Goal: Task Accomplishment & Management: Complete application form

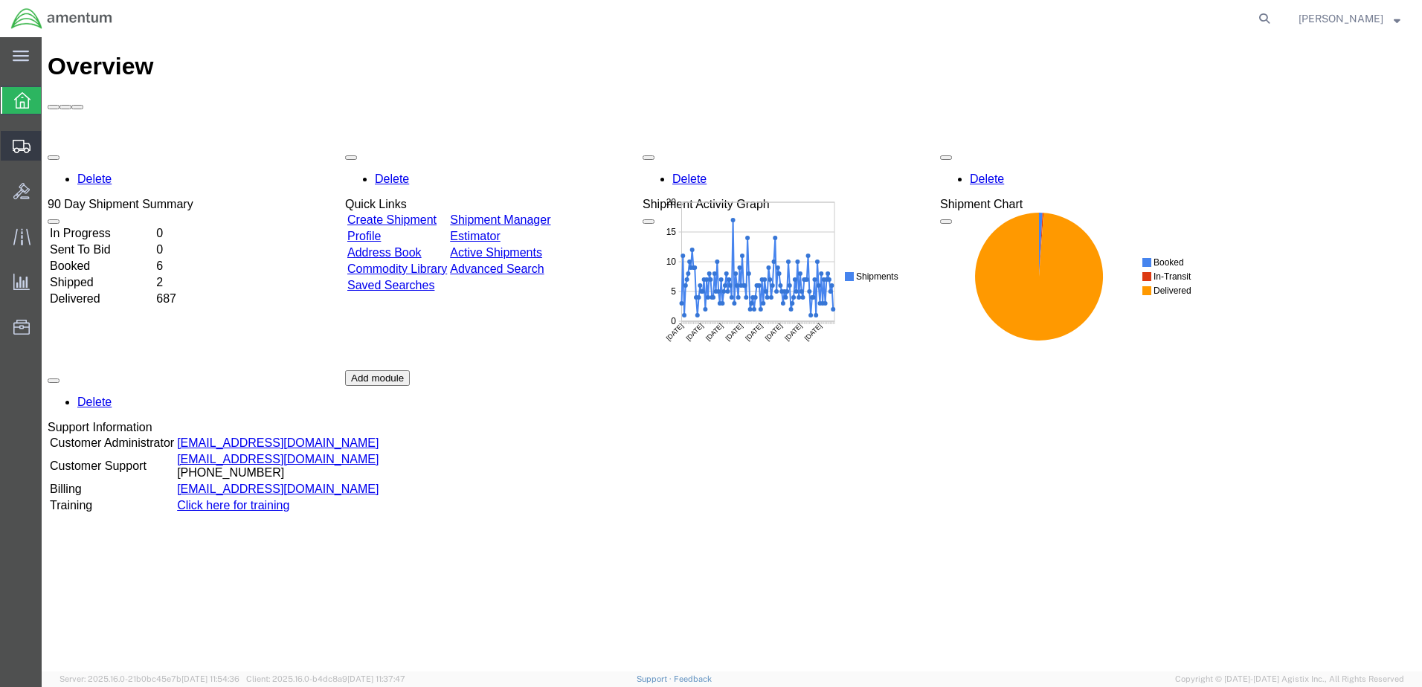
click at [0, 0] on span "Create Shipment" at bounding box center [0, 0] width 0 height 0
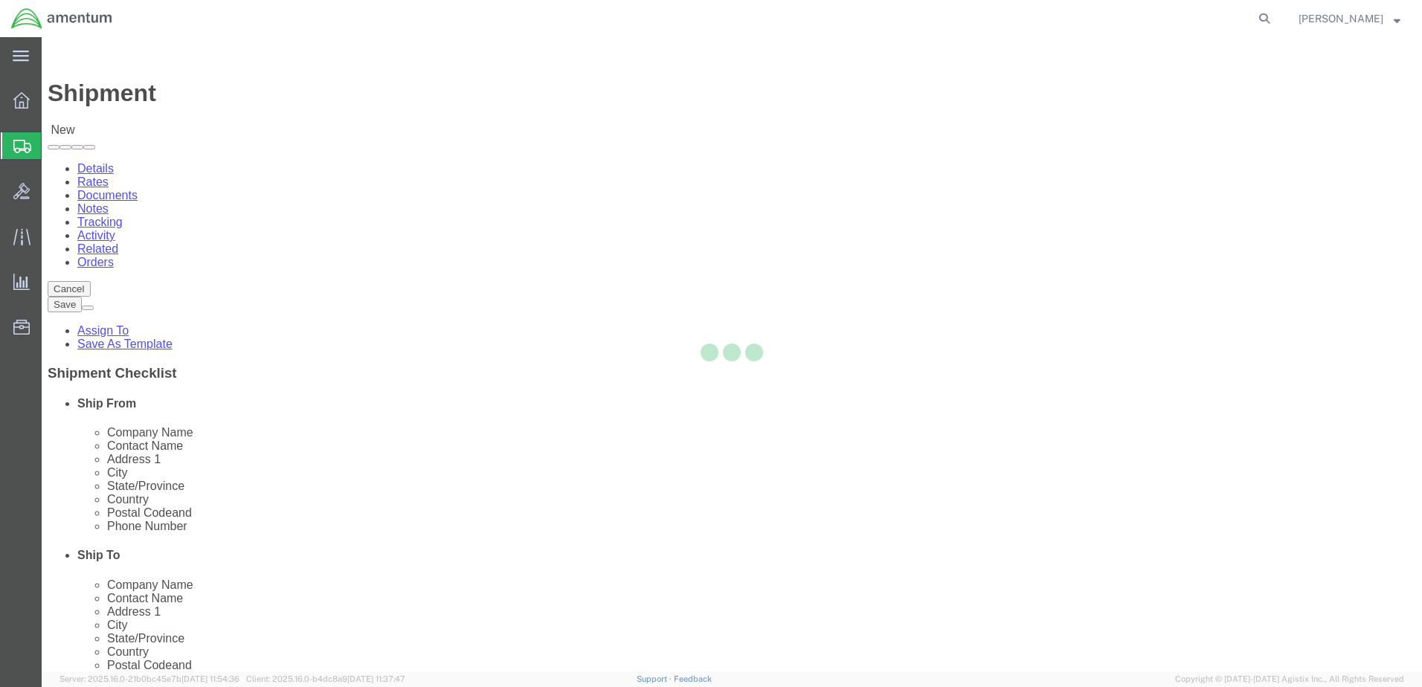
select select
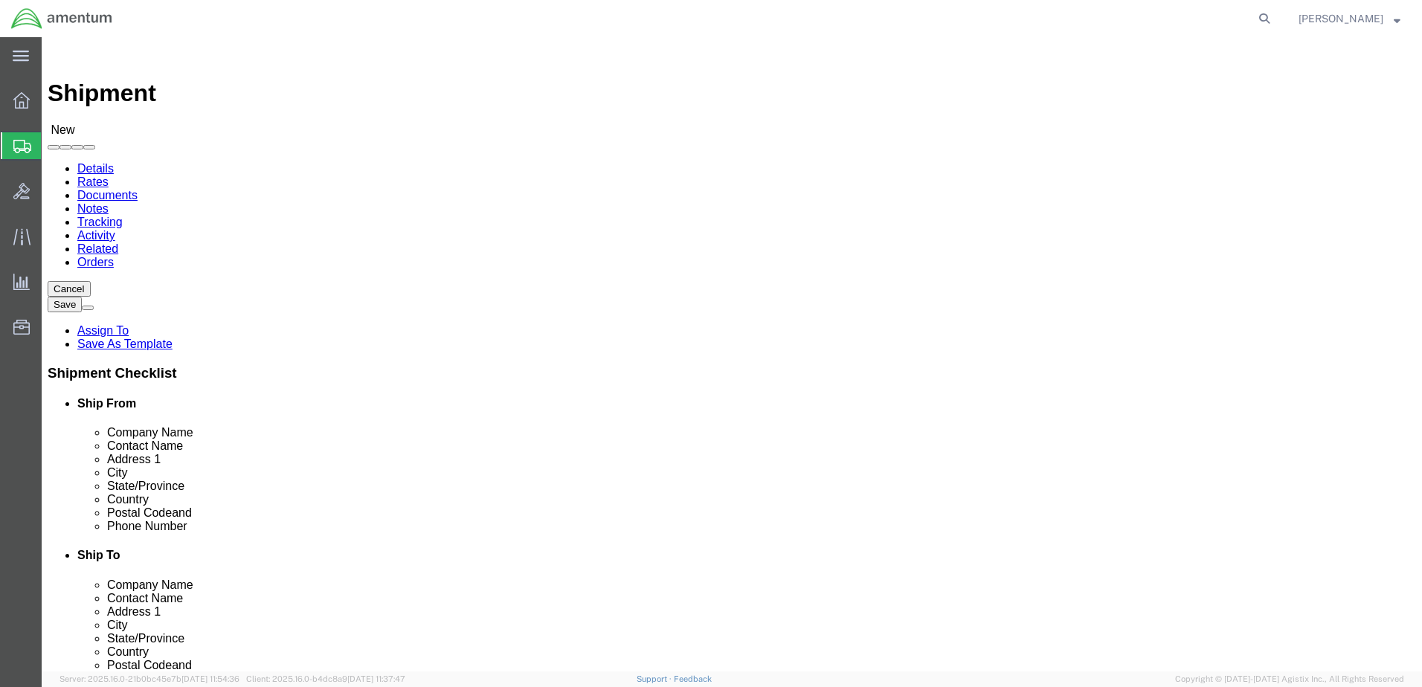
select select "MYPROFILE"
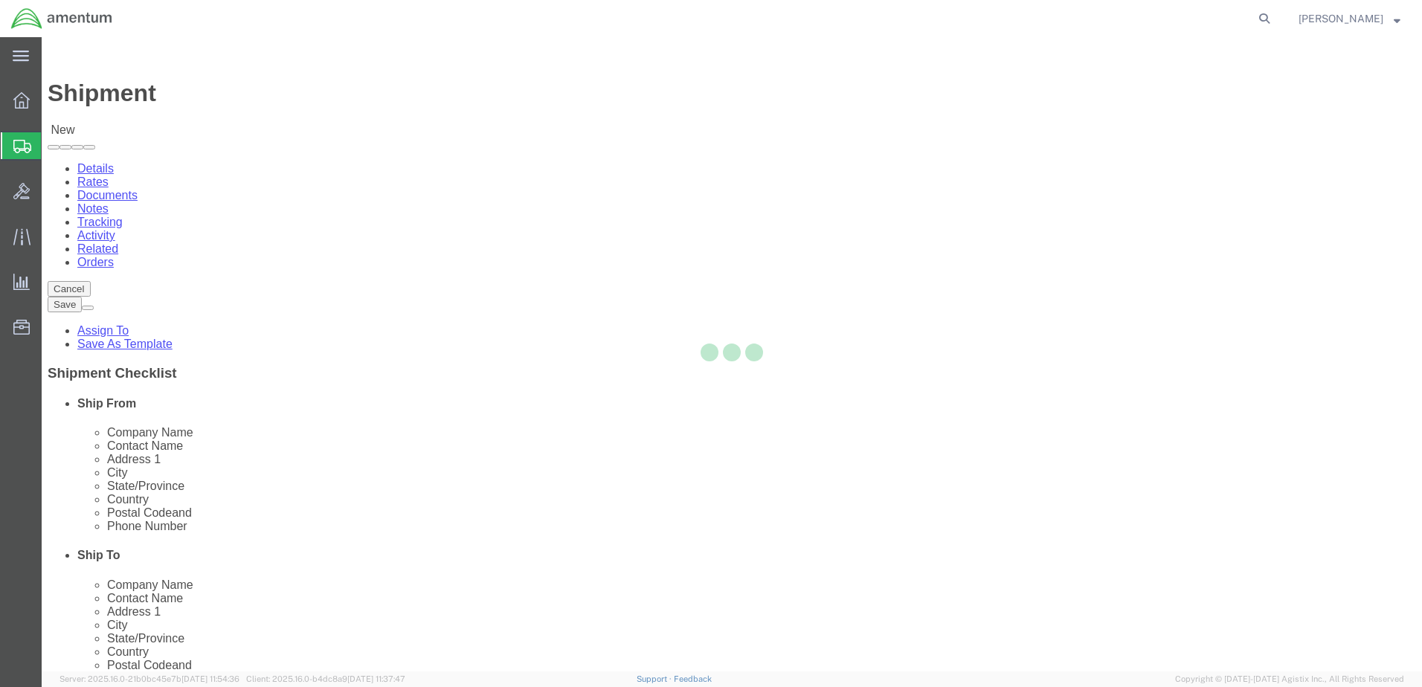
select select "CA"
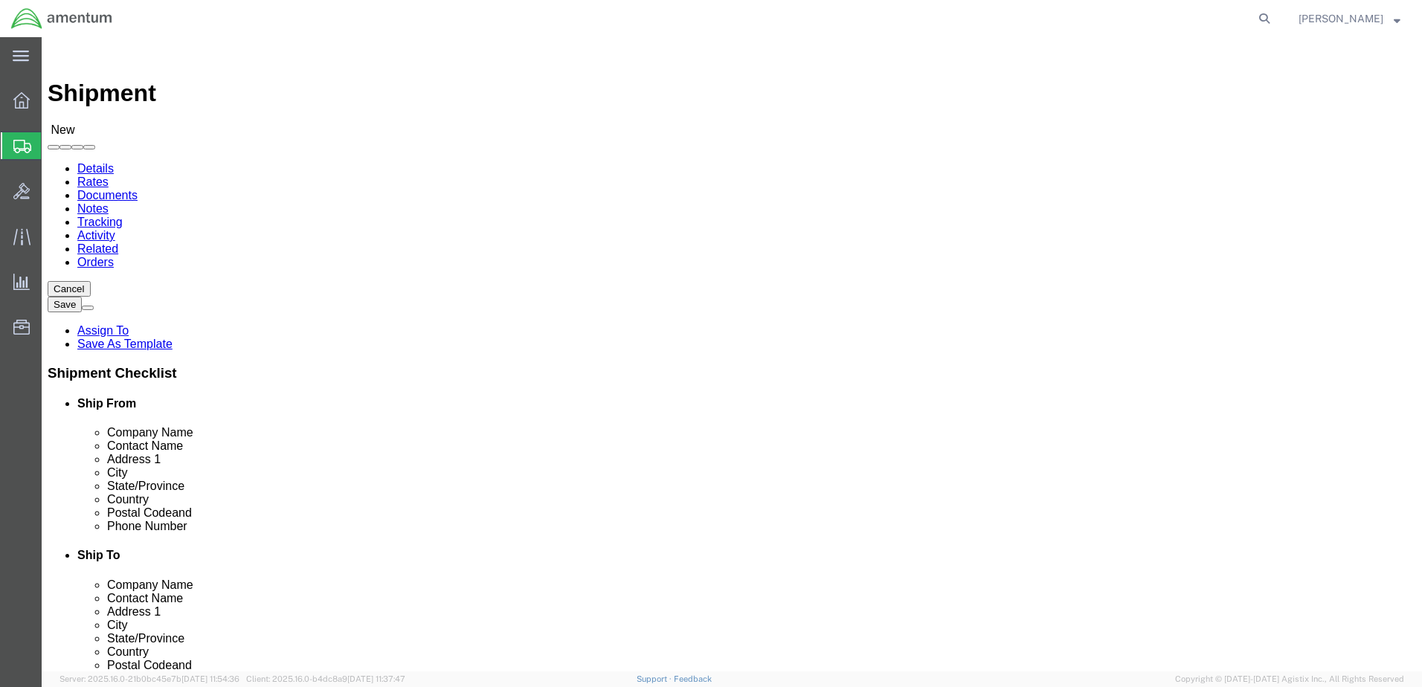
click body "Shipment New Details Rates Documents Notes Tracking Activity Related Orders Can…"
type input "wtu"
select select "49949"
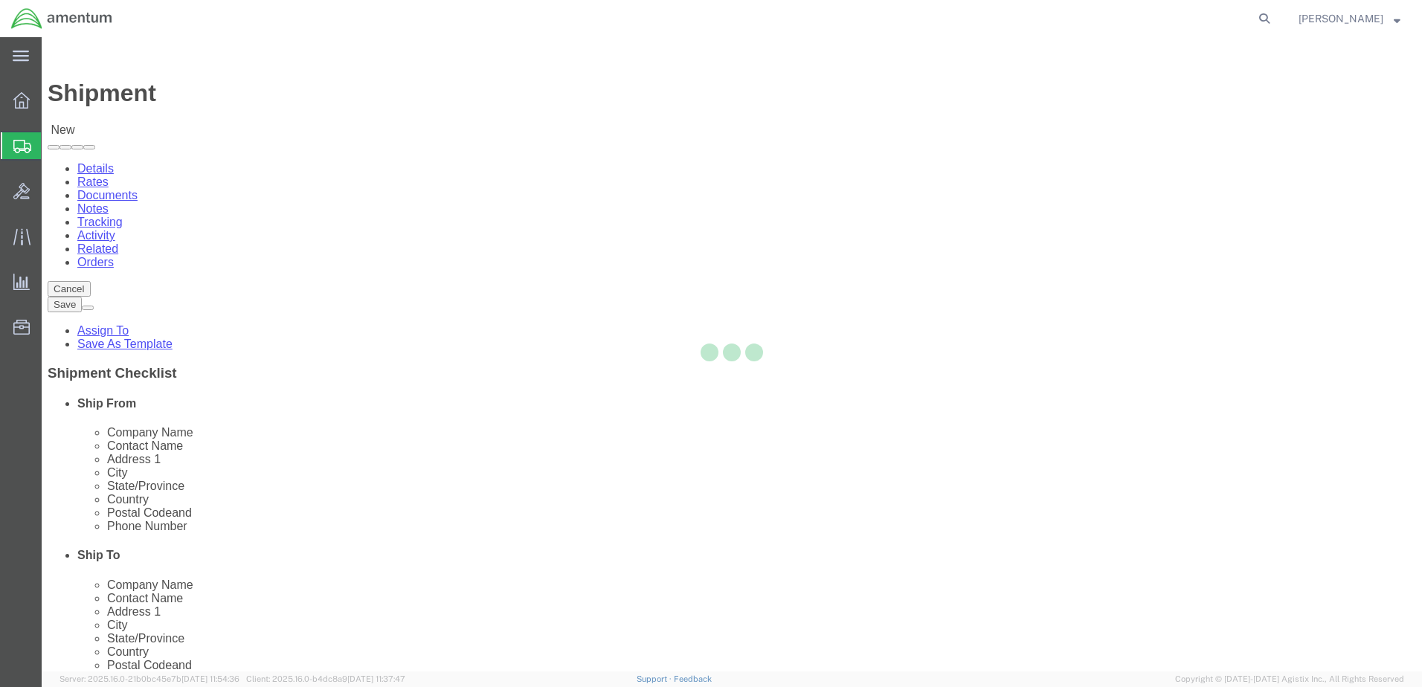
select select "AZ"
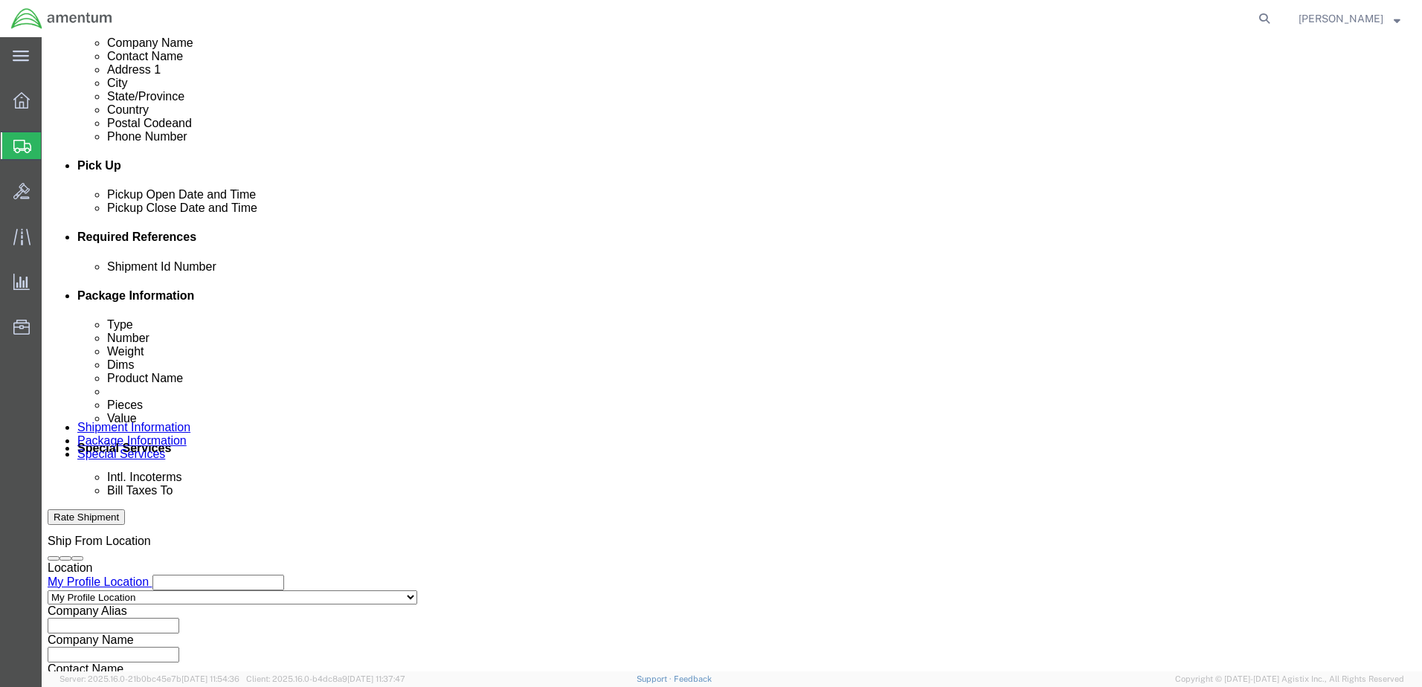
scroll to position [595, 0]
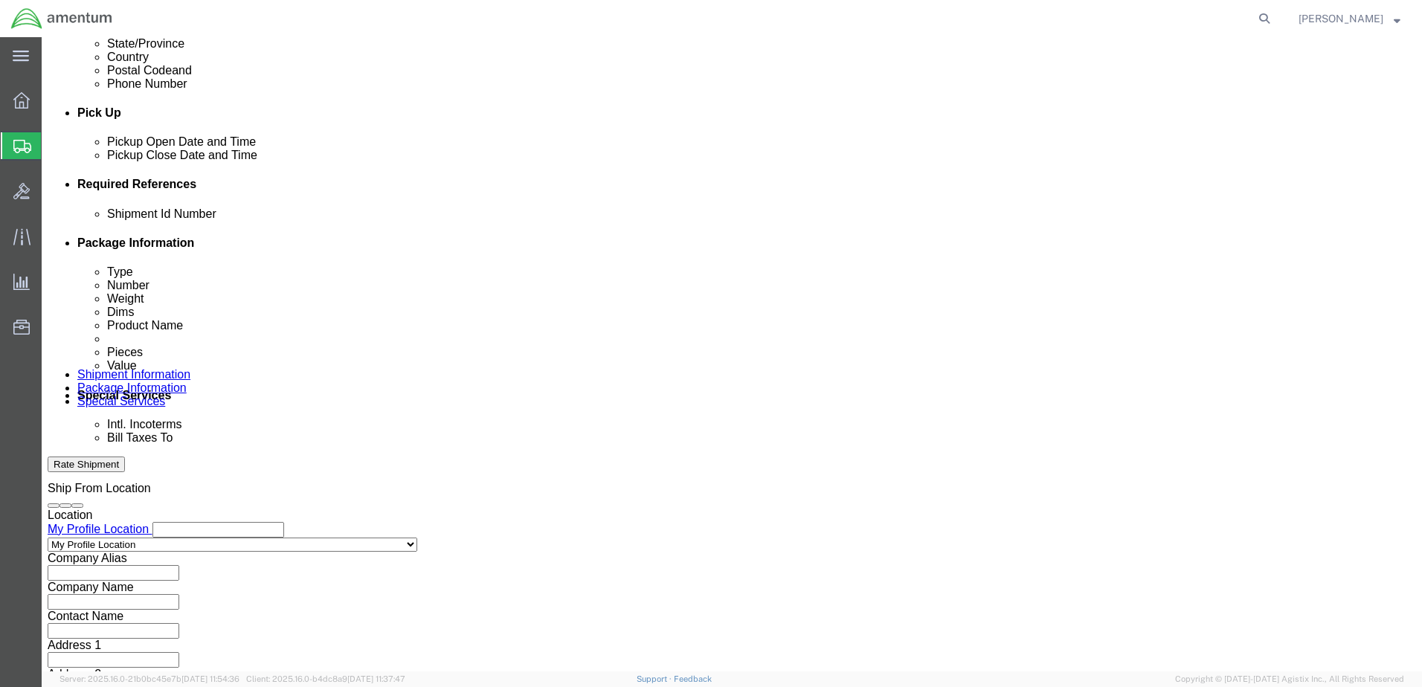
click button "Add reference"
paste input "324790"
type input "324790"
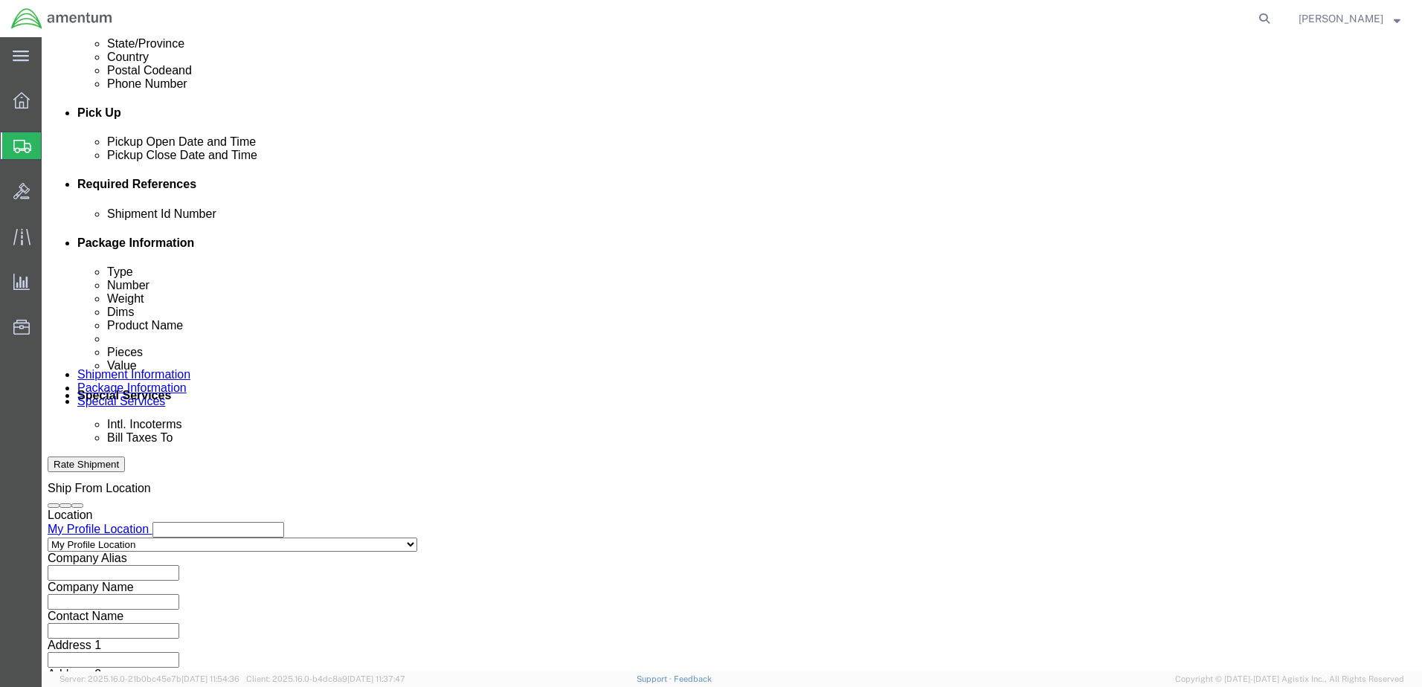
paste input "324790"
type input "324790"
click select "Select Account Type Activity ID Airline Appointment Number ASN Batch Request # …"
select select "CUSTREF"
click select "Select Account Type Activity ID Airline Appointment Number ASN Batch Request # …"
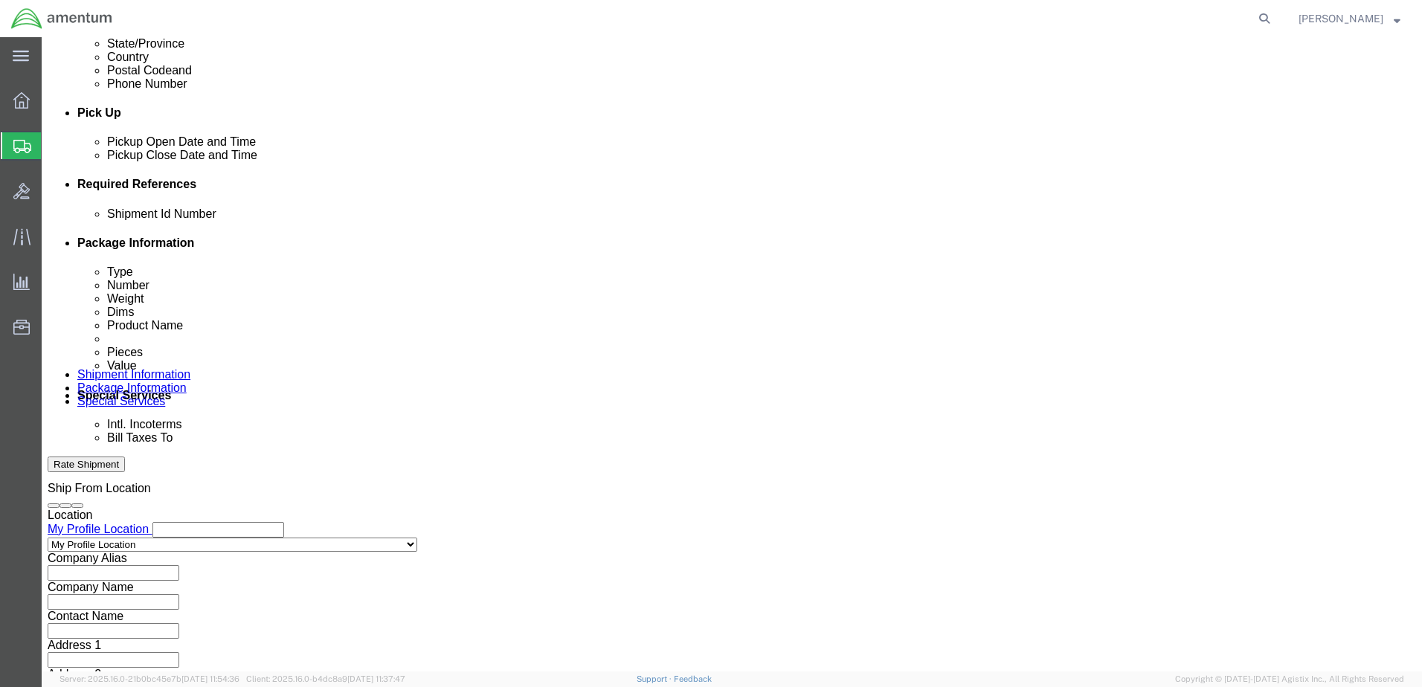
click select "Select Account Type Activity ID Airline Appointment Number ASN Batch Request # …"
select select "DEPT"
click select "Select Account Type Activity ID Airline Appointment Number ASN Batch Request # …"
click input "text"
type input "DOD"
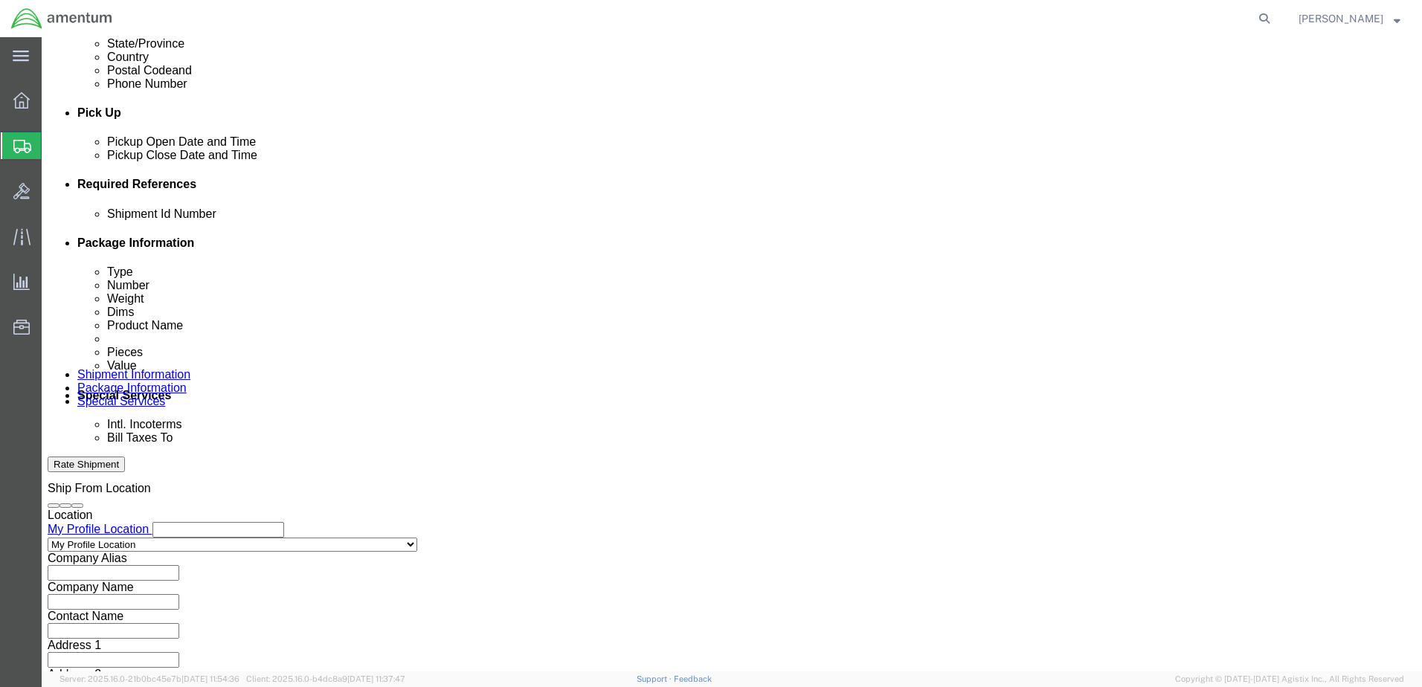
click select "Select Account Type Activity ID Airline Appointment Number ASN Batch Request # …"
select select "PROJNUM"
click select "Select Account Type Activity ID Airline Appointment Number ASN Batch Request # …"
paste input "AME-2025-IP01-FO013-2219-NAMC-Z000"
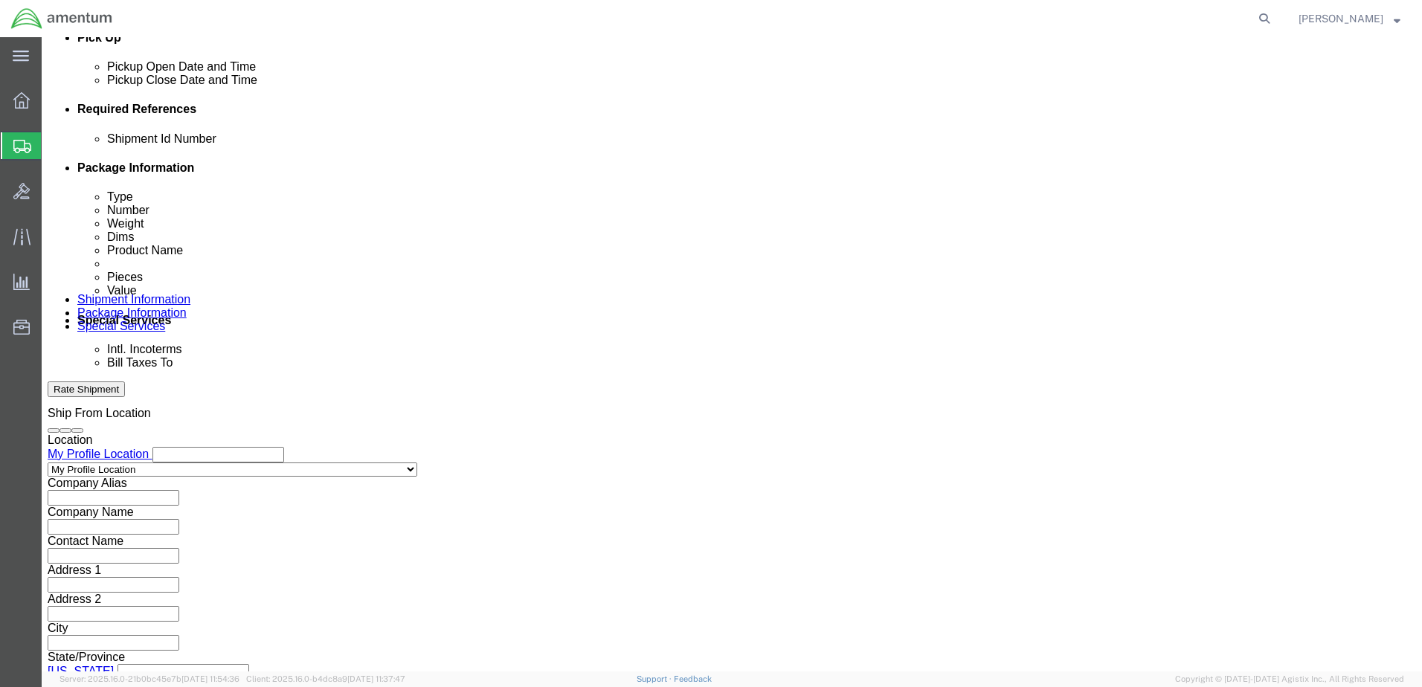
scroll to position [671, 0]
type input "AME-2025-IP01-FO013-2219-NAMC-Z000"
click button "Continue"
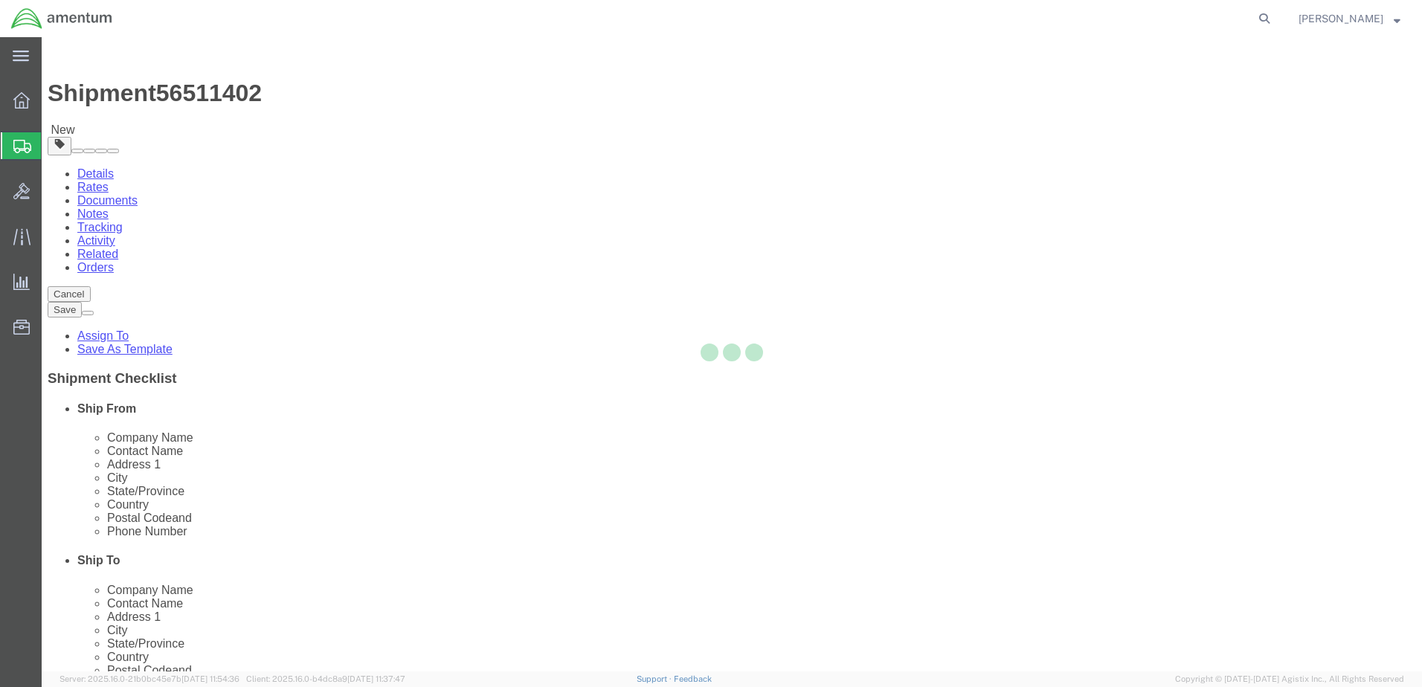
select select "CBOX"
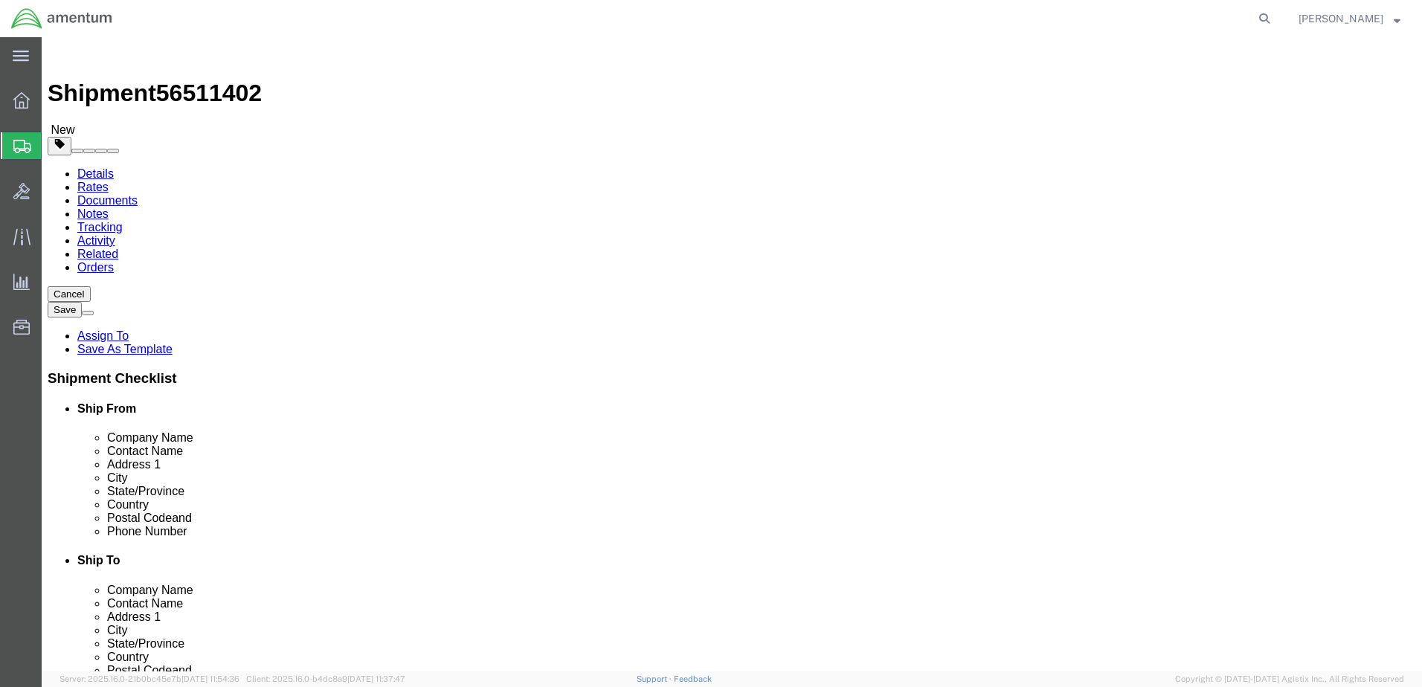
click input "text"
type input "11"
type input "12"
type input "1.5"
drag, startPoint x: 225, startPoint y: 344, endPoint x: 190, endPoint y: 333, distance: 37.4
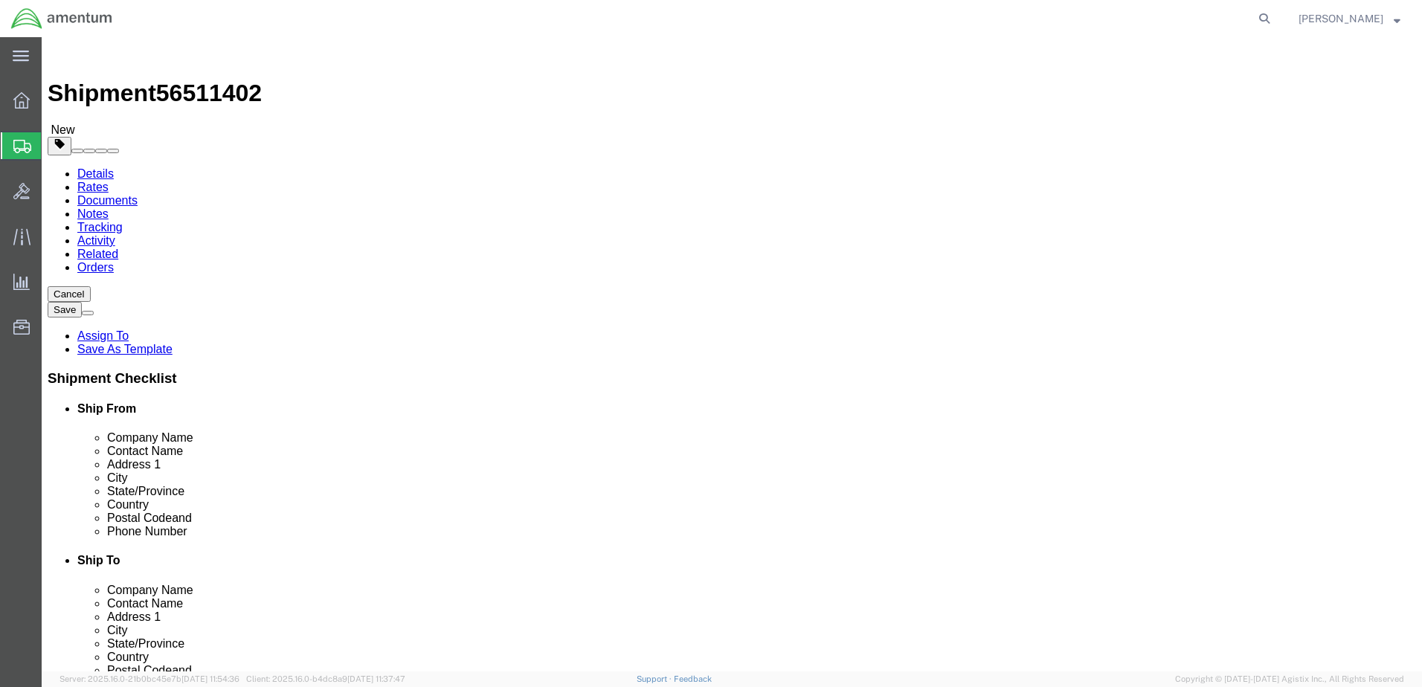
click div "0.00 Select kgs lbs"
type input "1.0"
click link "Add Content"
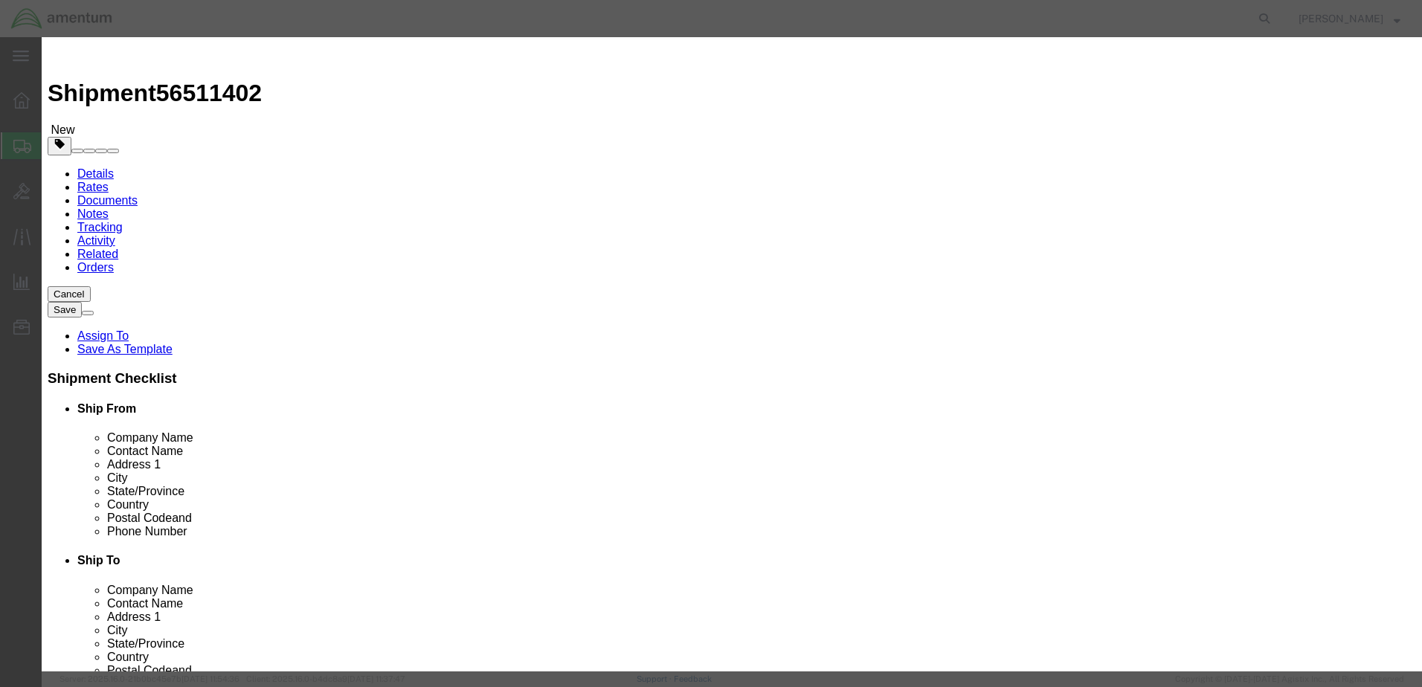
click input "text"
click div "Product Name Nuts Nuts Name: ANCHOR NUTS Sku: B0204033-3-6 Model: Description: …"
type input "Nuts"
click div "Commodity library"
click input "0"
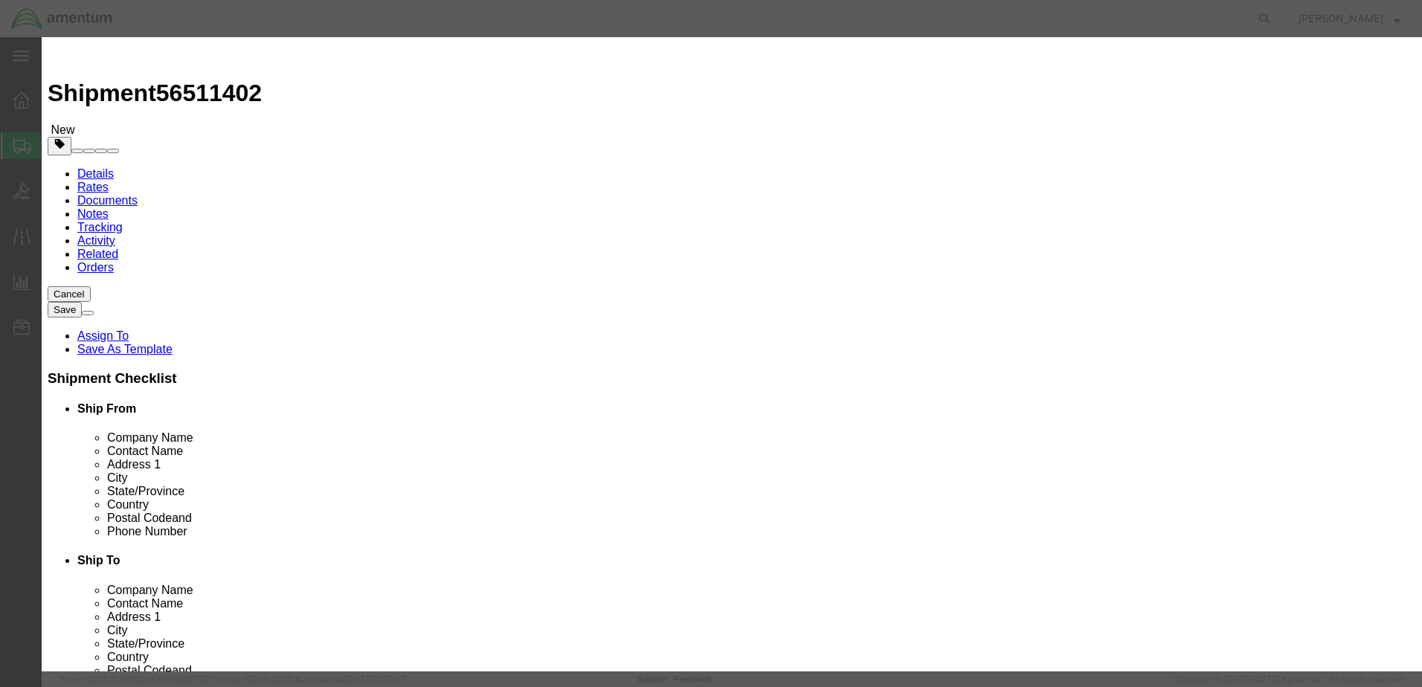
drag, startPoint x: 443, startPoint y: 140, endPoint x: 419, endPoint y: 140, distance: 24.5
click div "0"
type input "2"
click input "text"
type input "2.00"
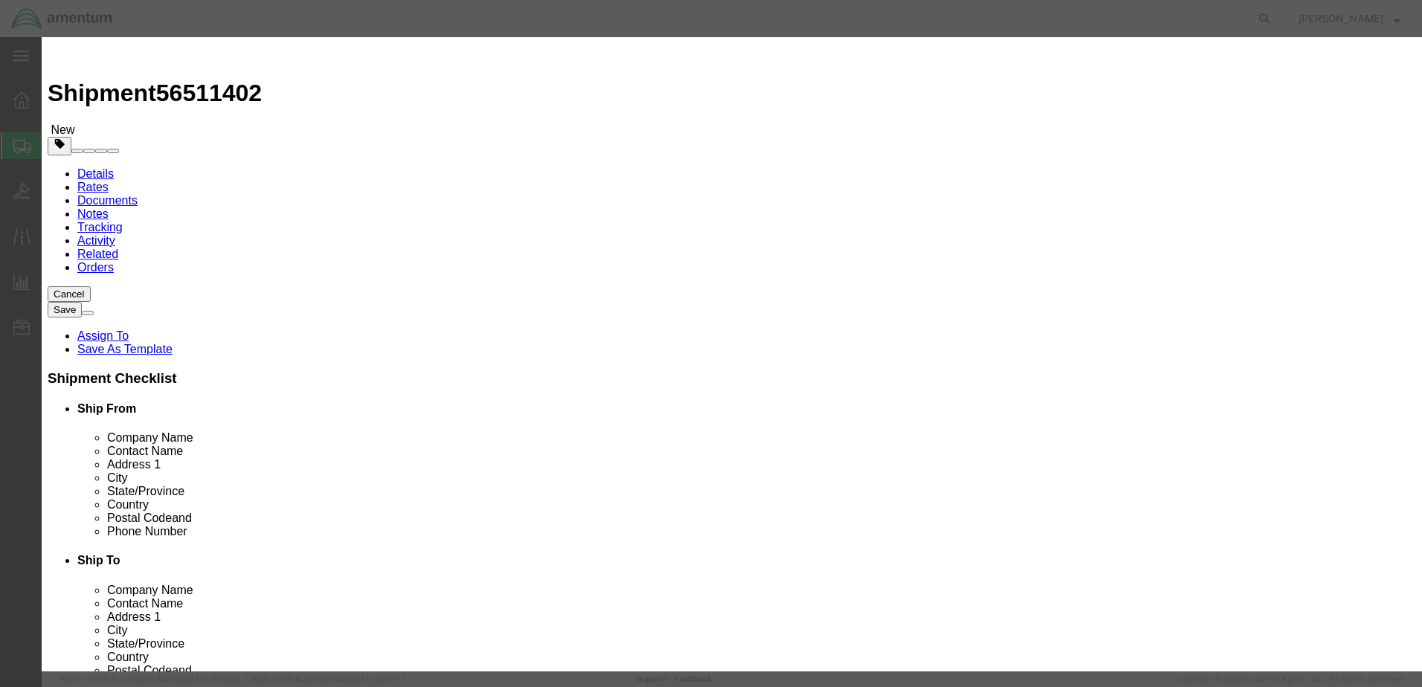
click button "Save & Close"
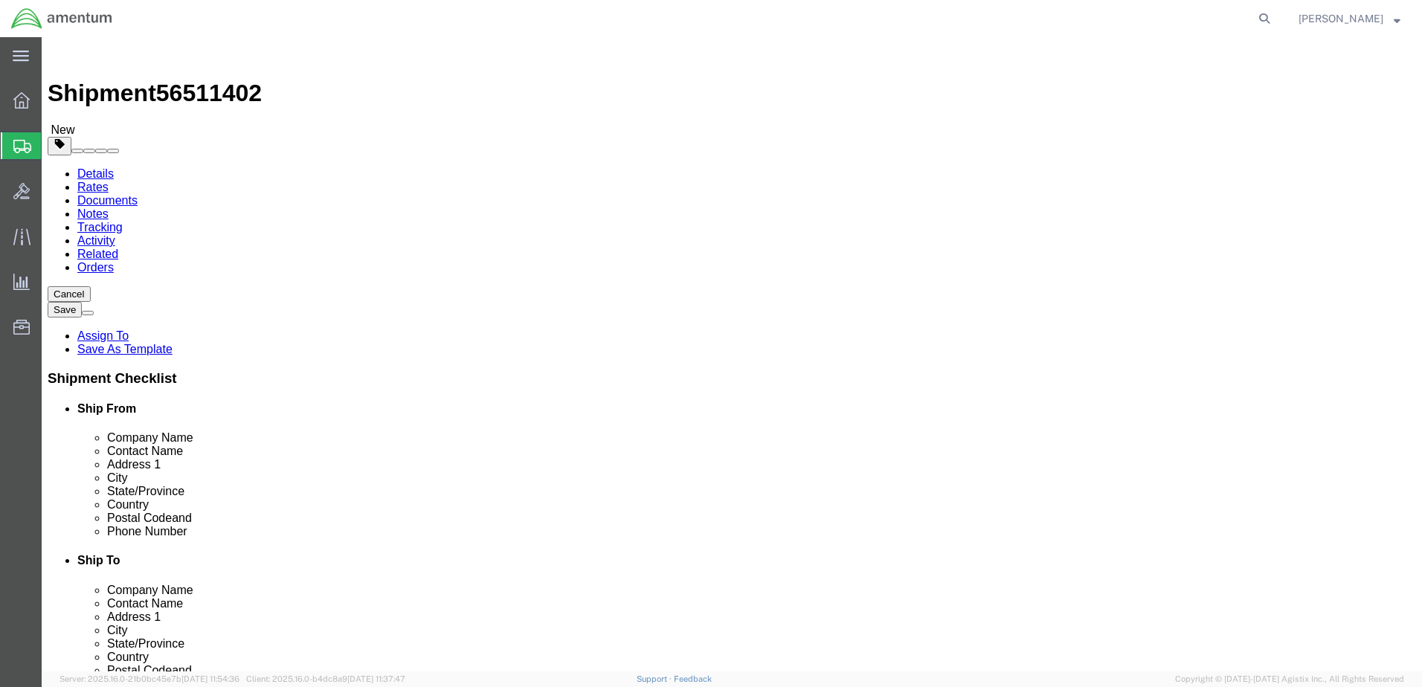
click button "Rate Shipment"
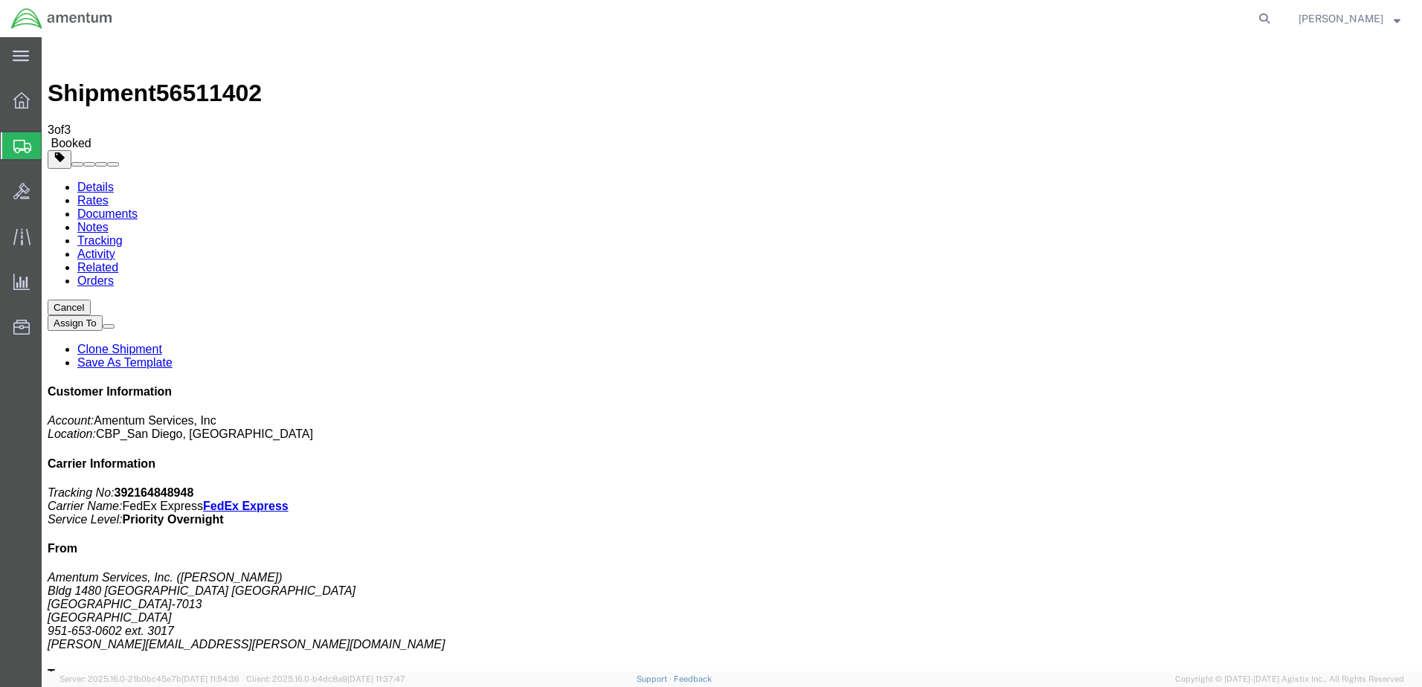
drag, startPoint x: 144, startPoint y: 263, endPoint x: 478, endPoint y: 227, distance: 335.2
